Goal: Task Accomplishment & Management: Use online tool/utility

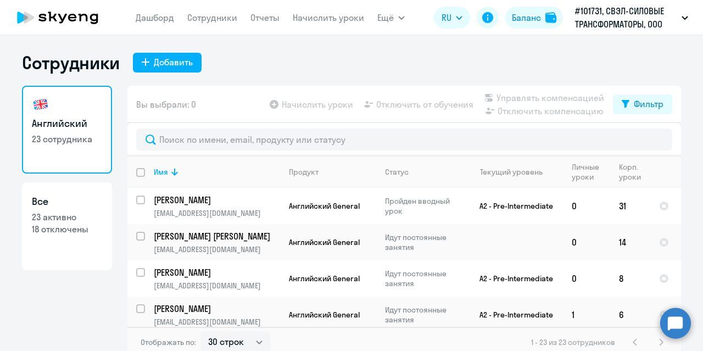
select select "30"
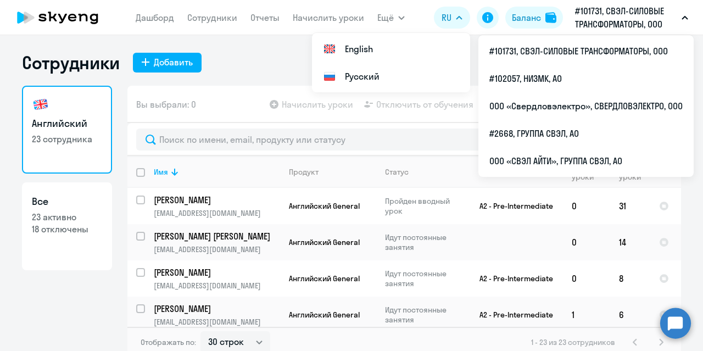
click at [625, 20] on p "#101731, СВЭЛ-СИЛОВЫЕ ТРАНСФОРМАТОРЫ, ООО" at bounding box center [626, 17] width 102 height 26
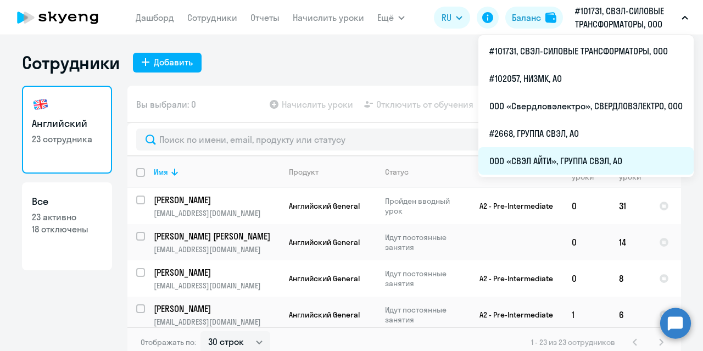
click at [555, 161] on li "ООО «СВЭЛ АЙТИ», ГРУППА СВЭЛ, АО" at bounding box center [585, 160] width 215 height 27
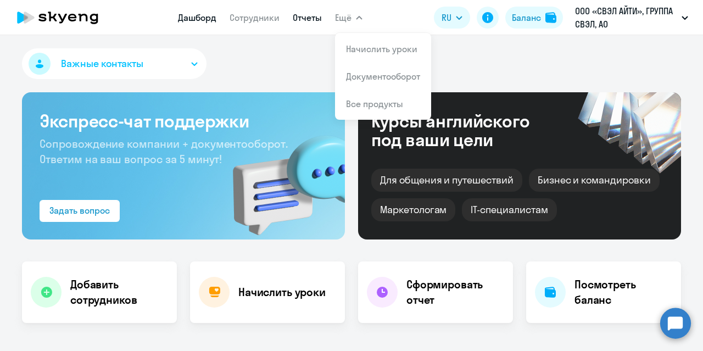
click at [300, 17] on link "Отчеты" at bounding box center [307, 17] width 29 height 11
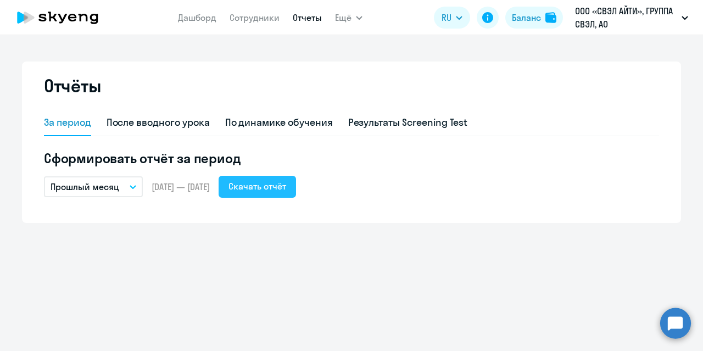
click at [282, 192] on div "Скачать отчёт" at bounding box center [257, 185] width 58 height 13
